Goal: Information Seeking & Learning: Learn about a topic

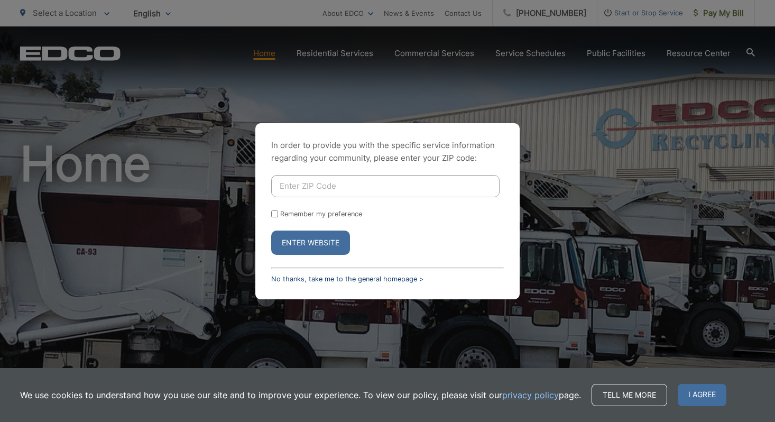
click at [348, 279] on link "No thanks, take me to the general homepage >" at bounding box center [347, 279] width 152 height 8
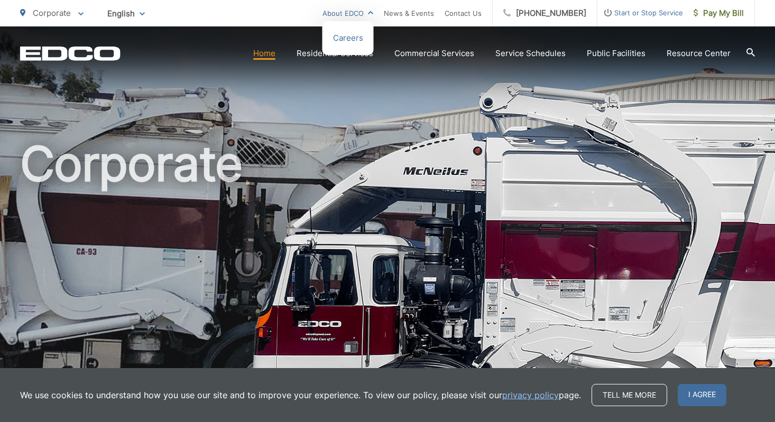
click at [364, 14] on link "About EDCO" at bounding box center [347, 13] width 51 height 13
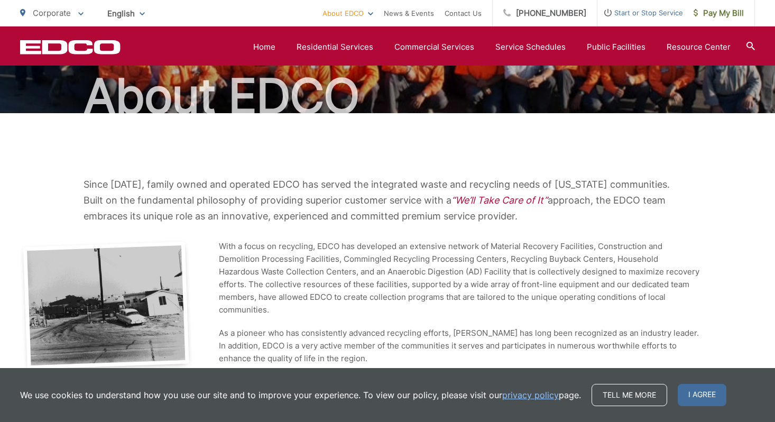
scroll to position [94, 0]
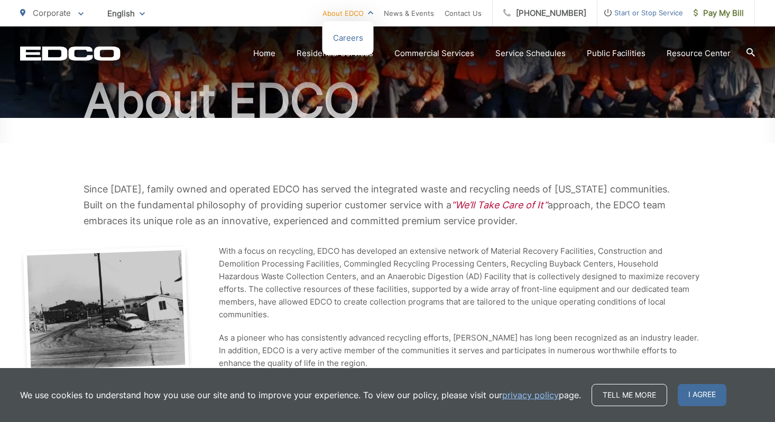
click at [357, 16] on link "About EDCO" at bounding box center [347, 13] width 51 height 13
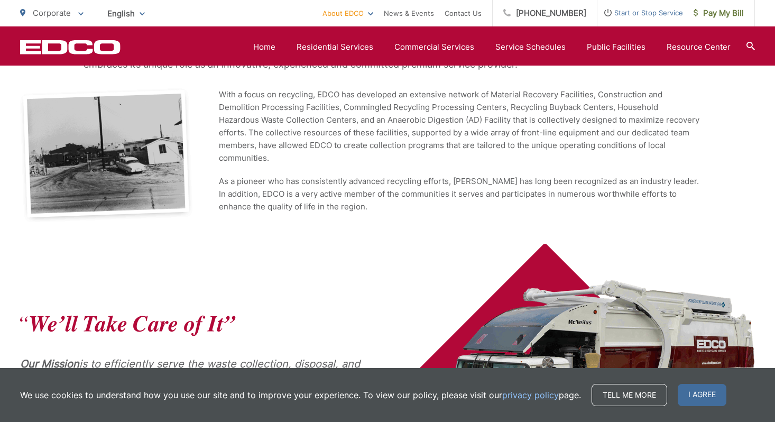
scroll to position [489, 0]
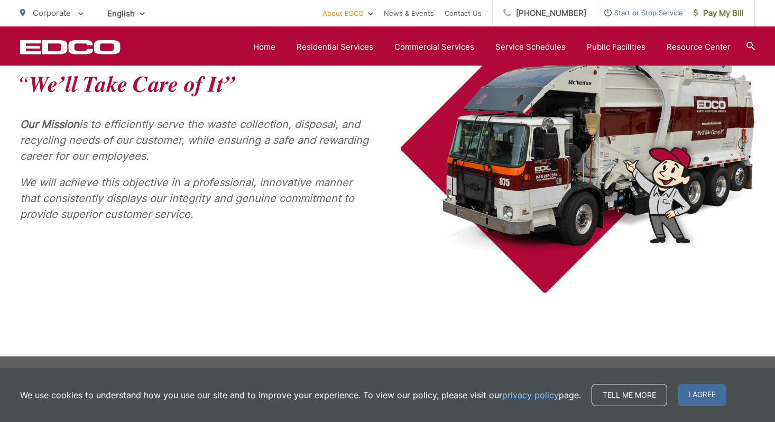
click at [353, 274] on div "Our Mission is to efficiently serve the waste collection, disposal, and recycli…" at bounding box center [387, 148] width 735 height 289
click at [706, 395] on span "I agree" at bounding box center [702, 395] width 49 height 22
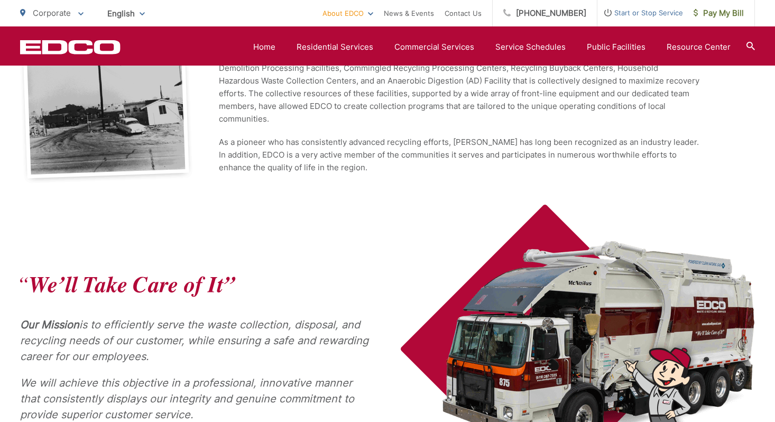
scroll to position [289, 0]
